Goal: Use online tool/utility: Utilize a website feature to perform a specific function

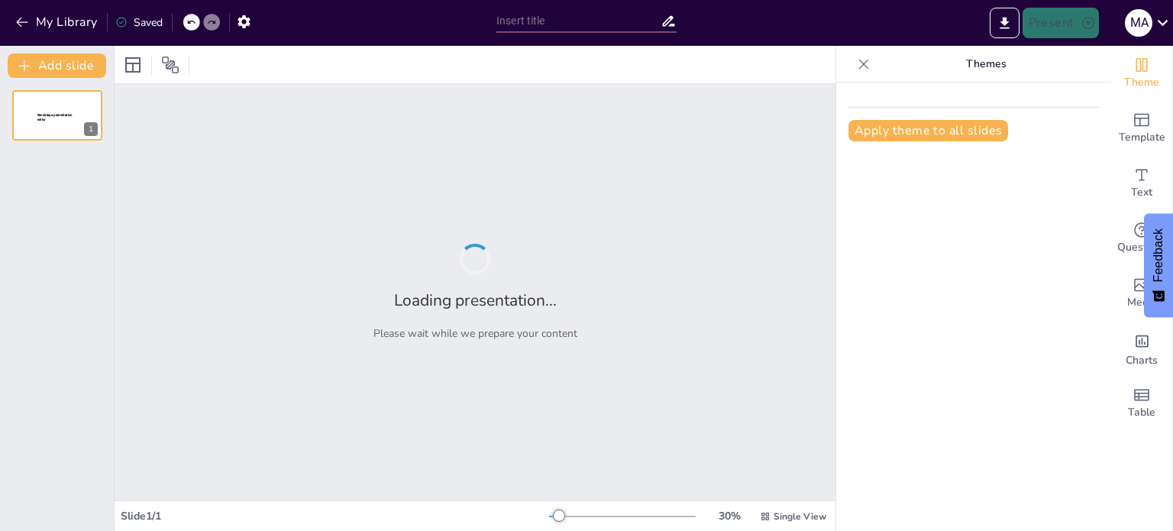
type input "Plan de Negocio – Análisis del Entorno y Propuesta de Valor"
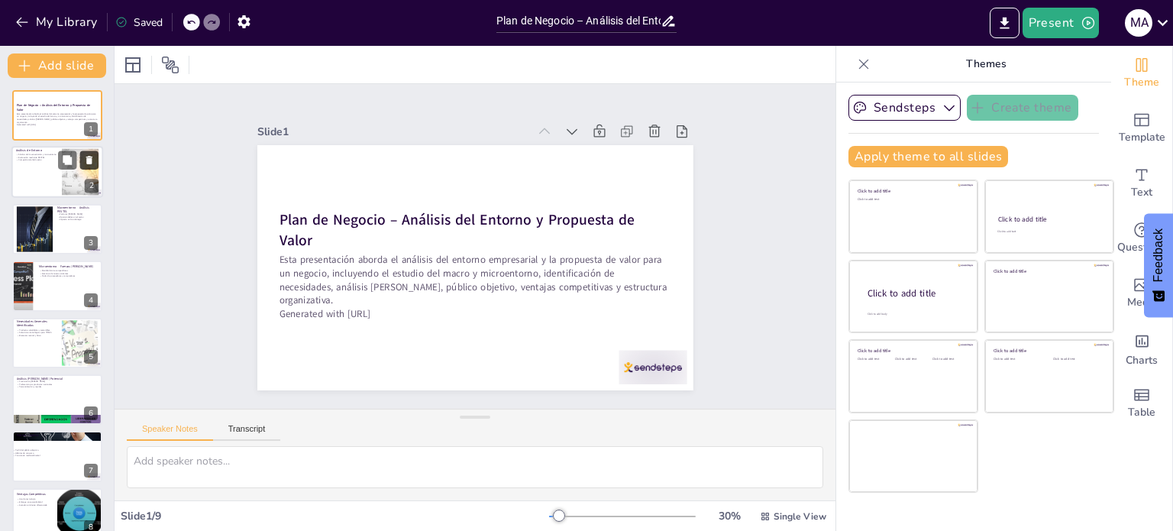
click at [83, 169] on button at bounding box center [89, 160] width 18 height 18
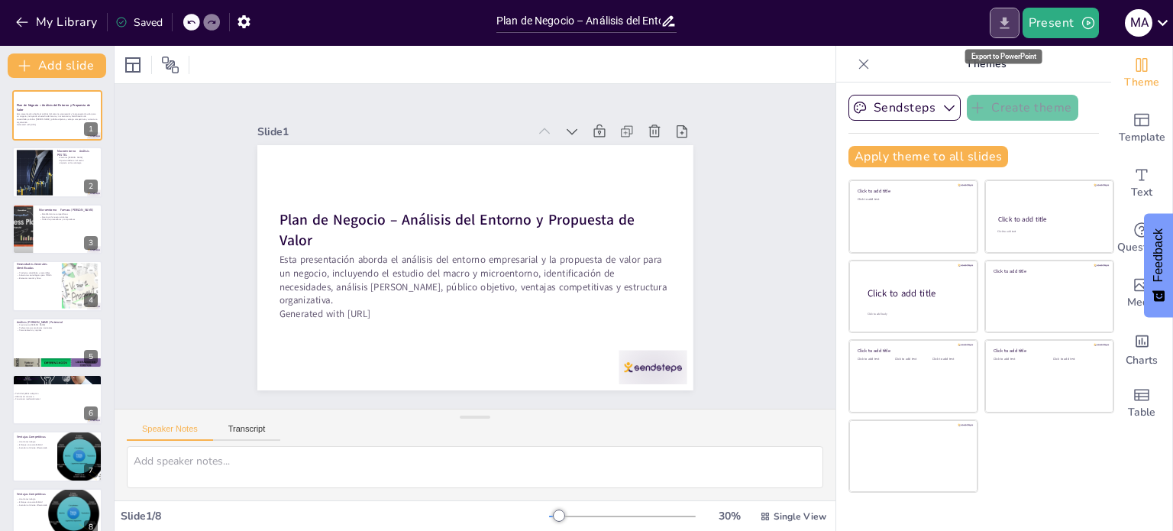
click at [1016, 22] on button "Export to PowerPoint" at bounding box center [1005, 23] width 30 height 31
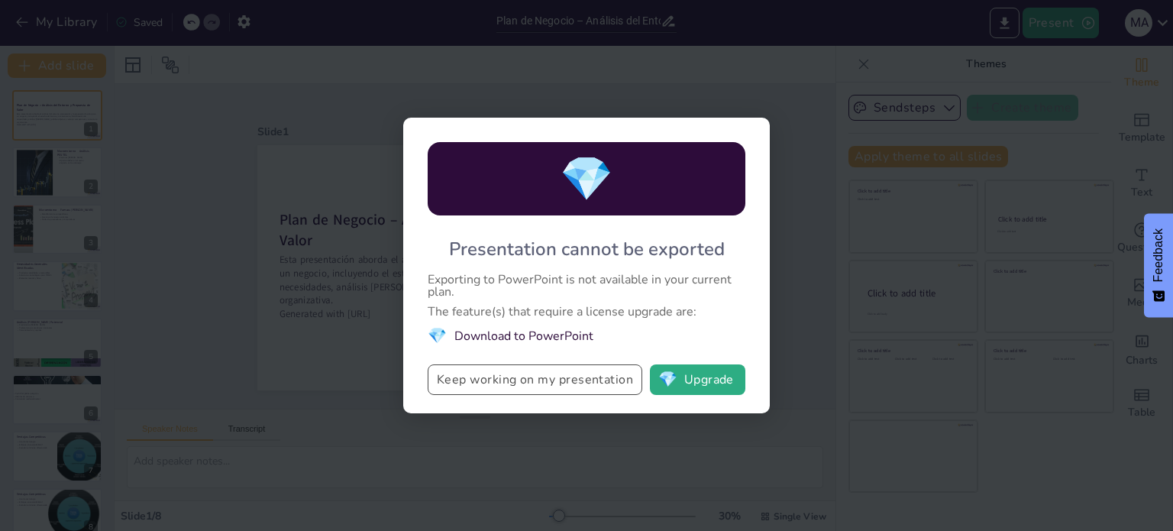
click at [592, 387] on button "Keep working on my presentation" at bounding box center [535, 379] width 215 height 31
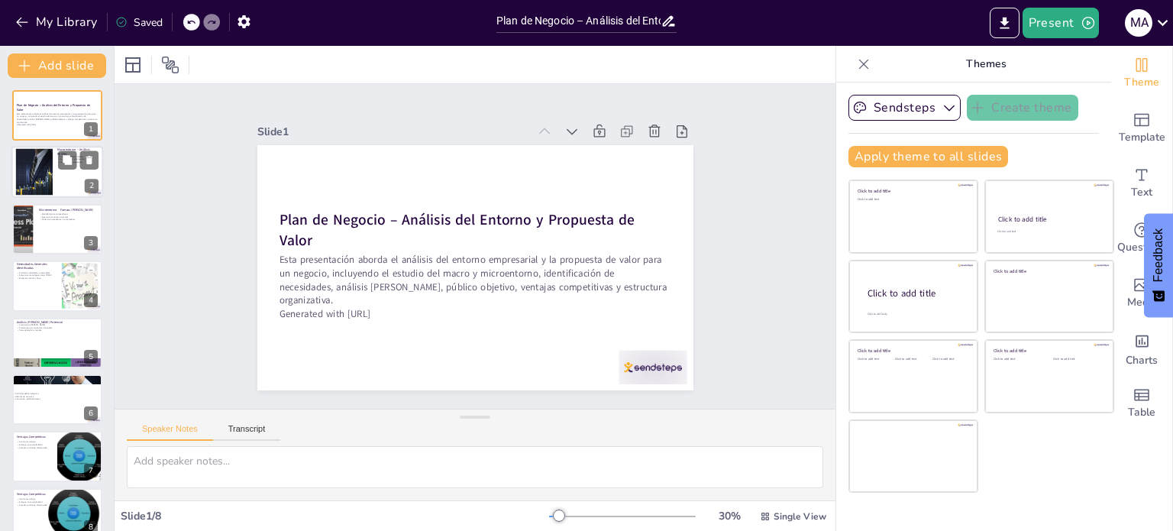
click at [66, 179] on div at bounding box center [57, 173] width 92 height 52
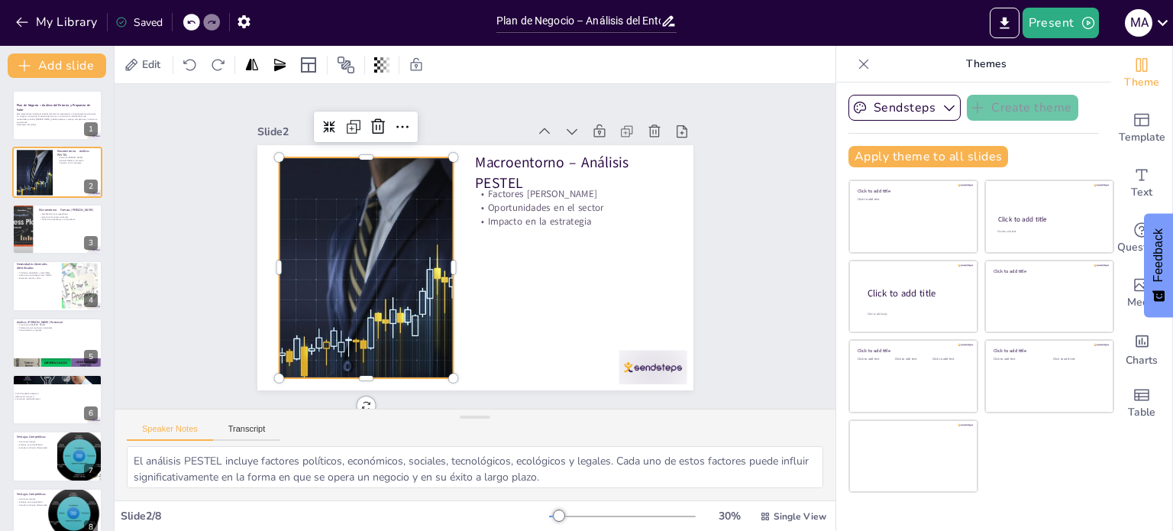
click at [416, 203] on div at bounding box center [547, 330] width 387 height 451
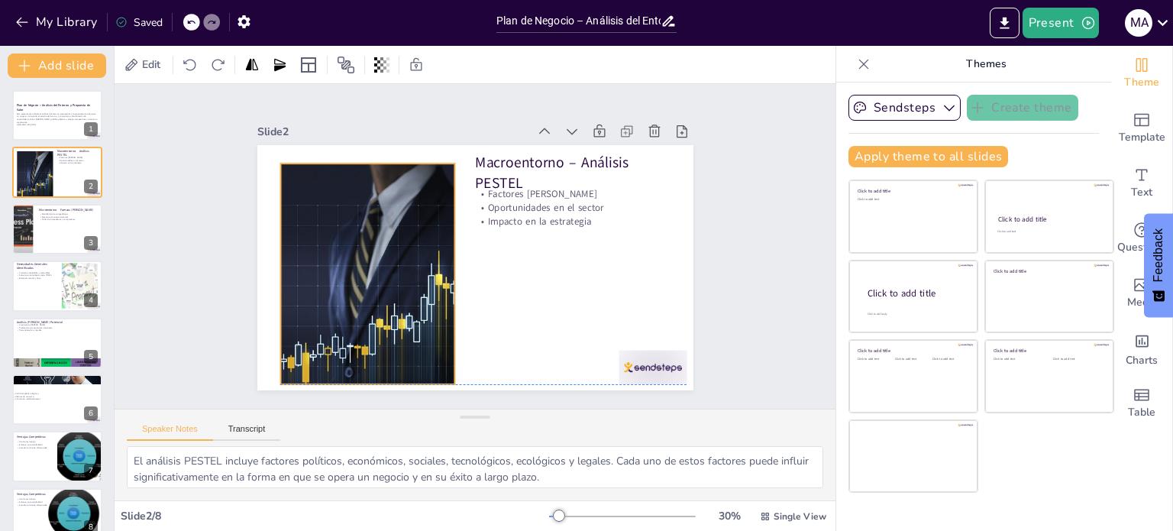
click at [409, 205] on div at bounding box center [447, 139] width 221 height 393
click at [753, 215] on div "Slide 1 Plan de Negocio – Análisis del Entorno y Propuesta de Valor Esta presen…" at bounding box center [475, 246] width 773 height 467
click at [237, 479] on textarea "El análisis PESTEL incluye factores políticos, económicos, sociales, tecnológic…" at bounding box center [475, 467] width 696 height 42
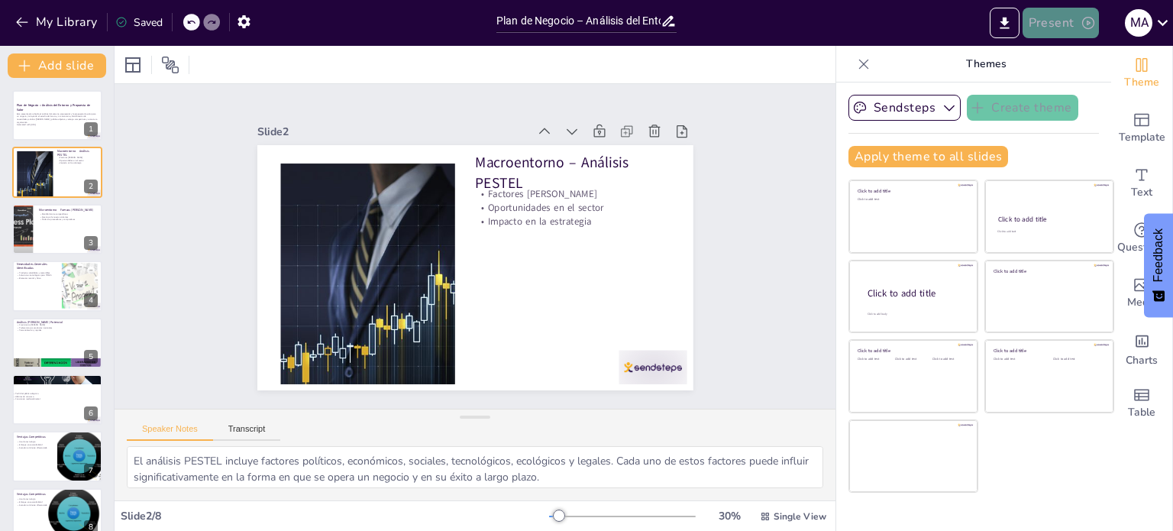
click at [1086, 33] on button "Present" at bounding box center [1061, 23] width 76 height 31
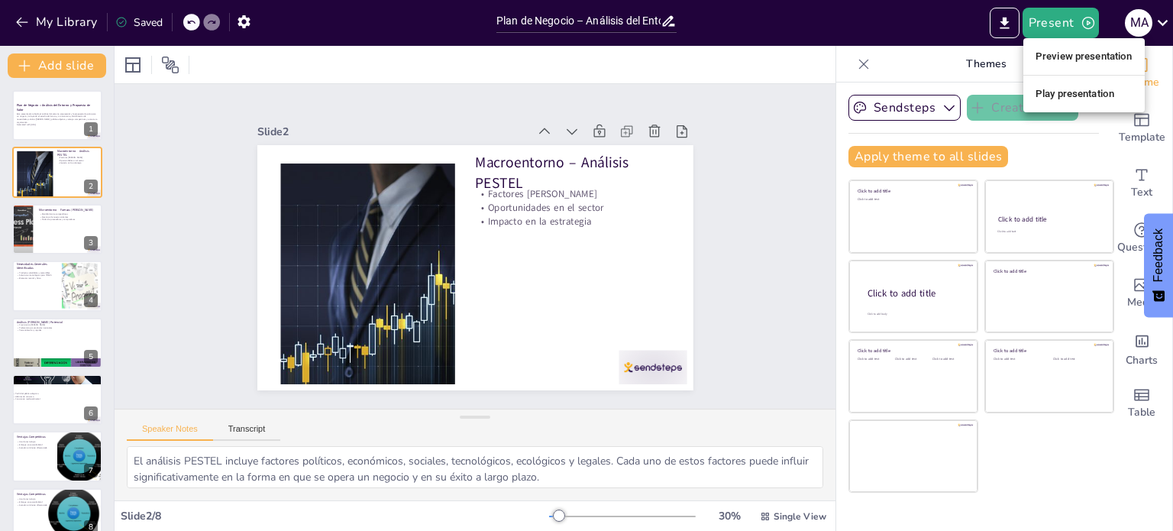
click at [1085, 83] on li "Play presentation" at bounding box center [1083, 94] width 121 height 24
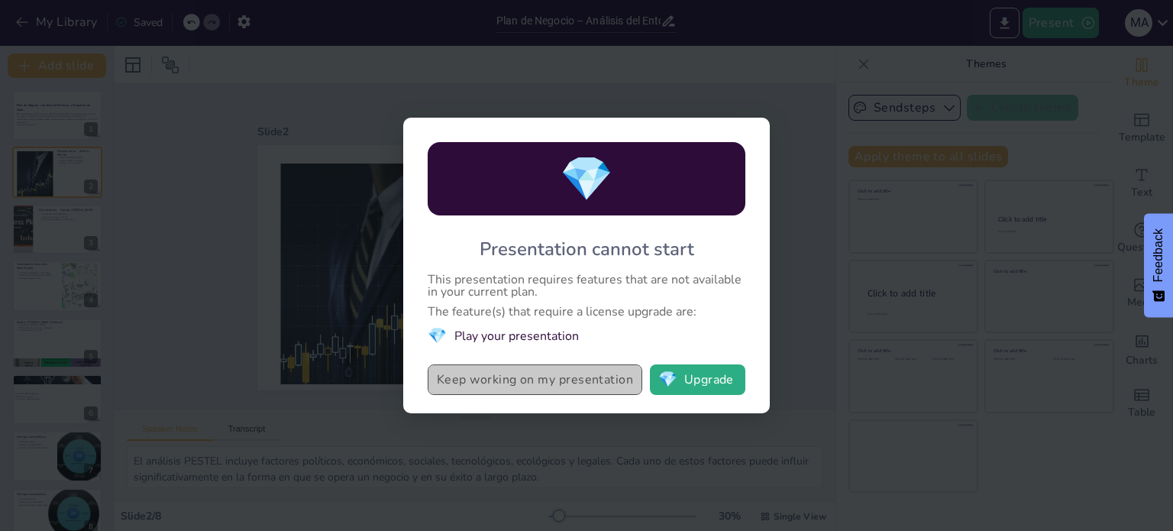
click at [590, 394] on button "Keep working on my presentation" at bounding box center [535, 379] width 215 height 31
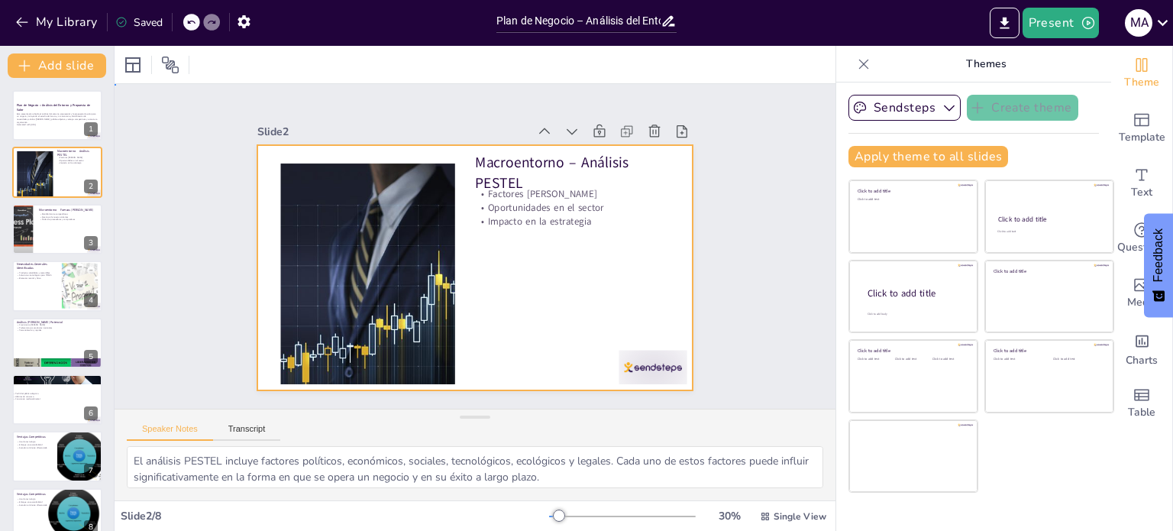
click at [590, 380] on div at bounding box center [458, 259] width 454 height 496
click at [25, 243] on div at bounding box center [21, 229] width 78 height 52
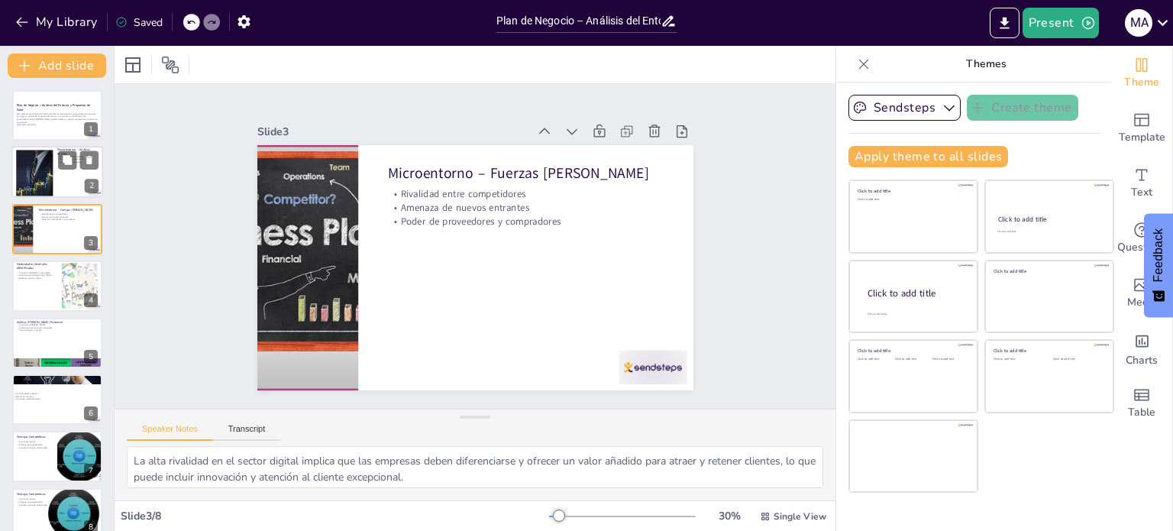
click at [89, 171] on div at bounding box center [57, 173] width 92 height 52
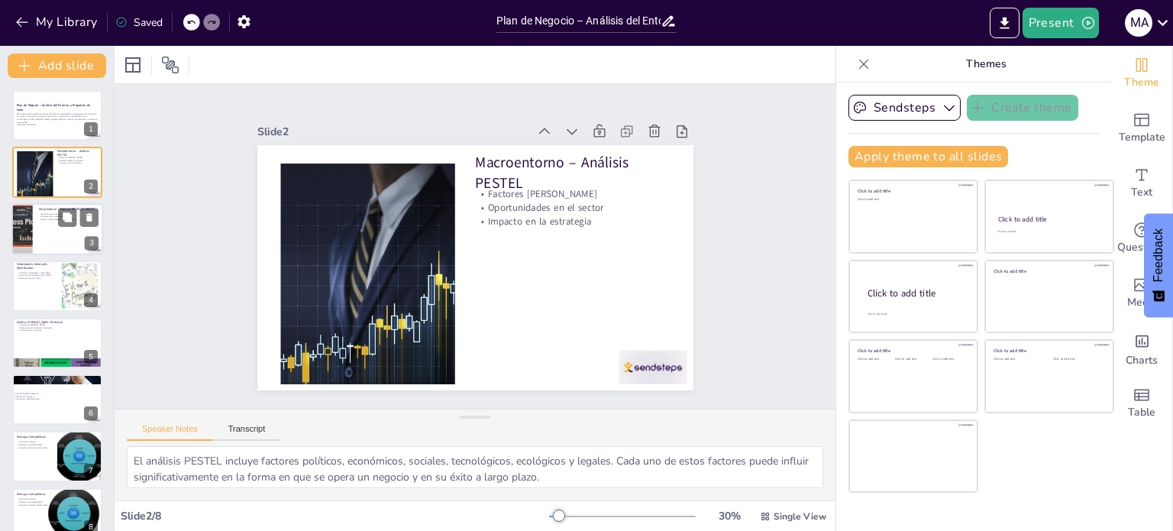
click at [50, 241] on div at bounding box center [57, 229] width 92 height 52
type textarea "La alta rivalidad en el sector digital implica que las empresas deben diferenci…"
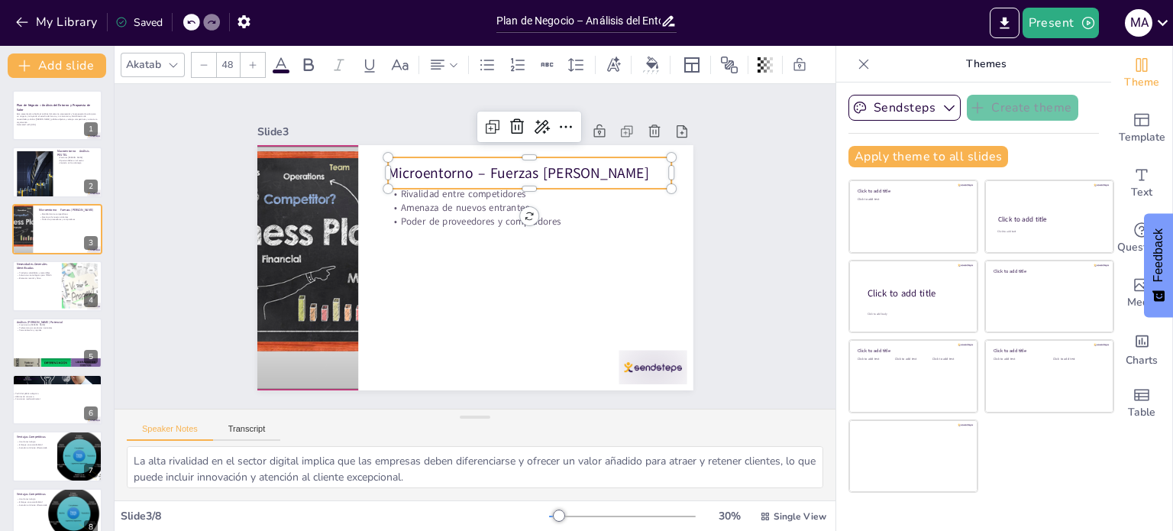
click at [496, 174] on p "Microentorno – Fuerzas [PERSON_NAME]" at bounding box center [535, 314] width 79 height 281
click at [467, 267] on p "Microentorno – Fuerzas [PERSON_NAME]" at bounding box center [406, 306] width 281 height 79
click at [474, 183] on p "Microentorno – Fuerzas [PERSON_NAME]" at bounding box center [527, 321] width 107 height 276
click at [583, 164] on p "Microentorno – Fuerzas [PERSON_NAME]" at bounding box center [537, 179] width 284 height 50
click at [486, 165] on p "Microentorno – Fuerzas [PERSON_NAME]" at bounding box center [384, 255] width 205 height 224
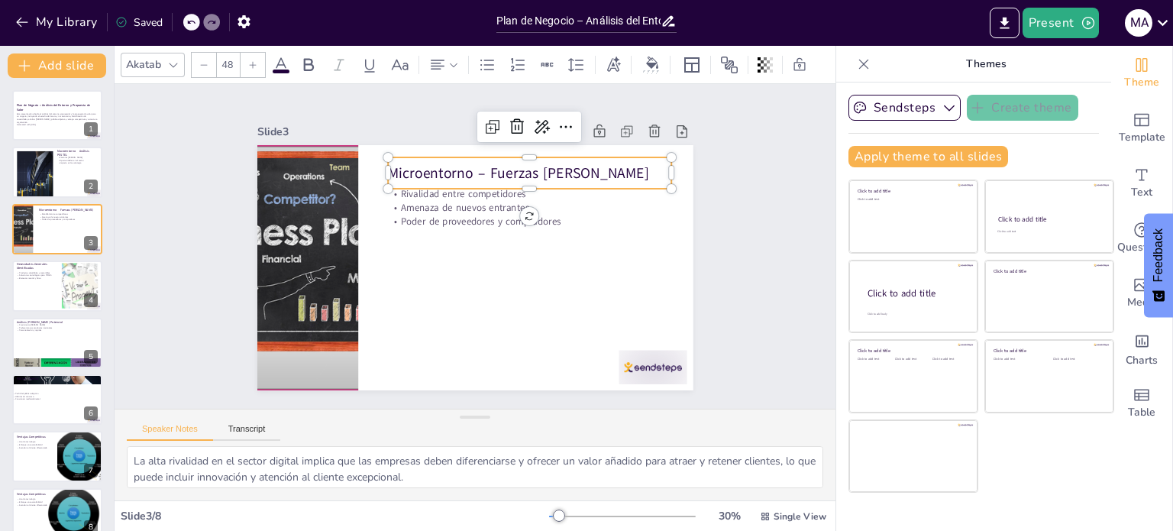
click at [454, 166] on p "Microentorno – Fuerzas [PERSON_NAME]" at bounding box center [414, 177] width 79 height 281
drag, startPoint x: 589, startPoint y: 166, endPoint x: 367, endPoint y: 157, distance: 222.4
click at [367, 157] on div "Rivalidad entre competidores Amenaza de nuevos entrantes Poder de proveedores y…" at bounding box center [458, 232] width 473 height 488
click at [427, 163] on p "Microentorno – Fuerzas [PERSON_NAME]" at bounding box center [447, 158] width 183 height 241
drag, startPoint x: 593, startPoint y: 169, endPoint x: 373, endPoint y: 166, distance: 219.9
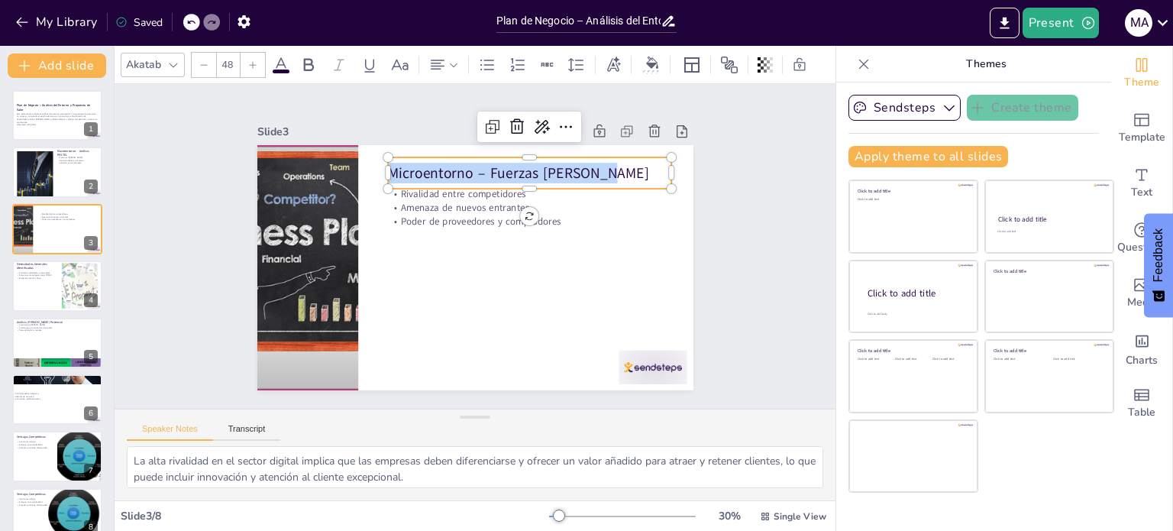
click at [373, 166] on div "Rivalidad entre competidores Amenaza de nuevos entrantes Poder de proveedores y…" at bounding box center [456, 257] width 430 height 500
copy p "Microentorno – Fuerzas [PERSON_NAME]"
